Goal: Go to known website: Go to known website

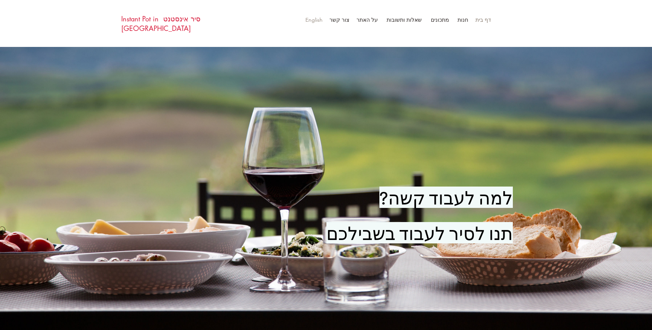
click at [322, 19] on p "English" at bounding box center [314, 19] width 25 height 11
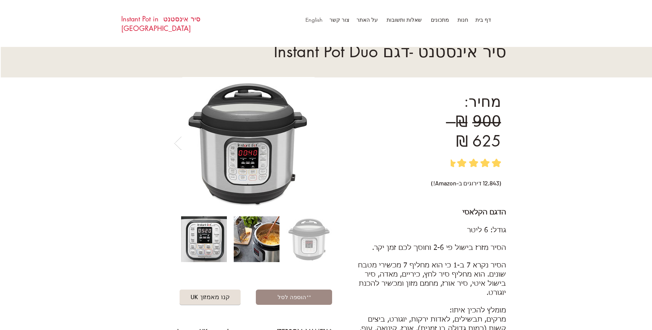
scroll to position [29, 0]
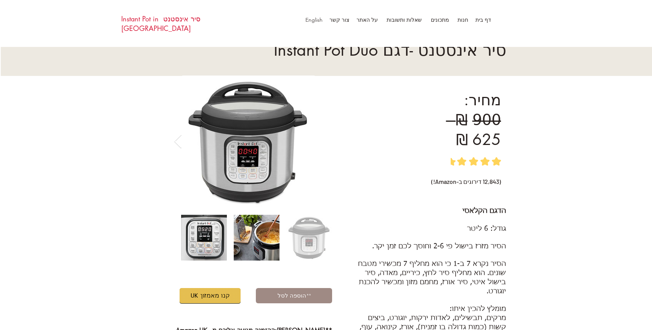
click at [233, 293] on span "UK קנו מאמזון" at bounding box center [210, 295] width 61 height 15
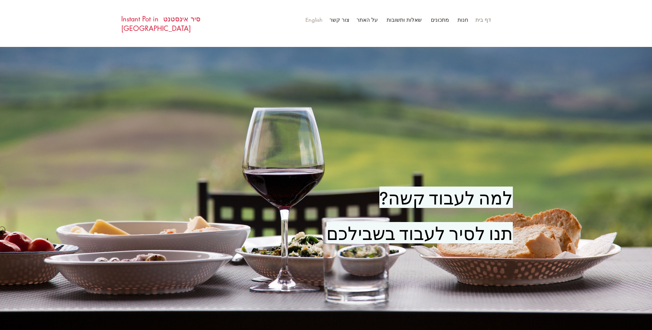
click at [306, 18] on p "English" at bounding box center [314, 19] width 25 height 11
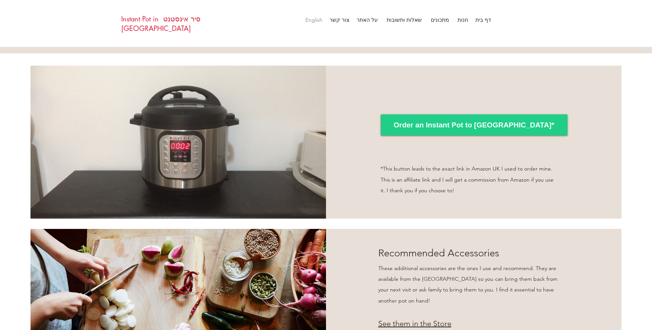
scroll to position [715, 0]
